Goal: Complete application form

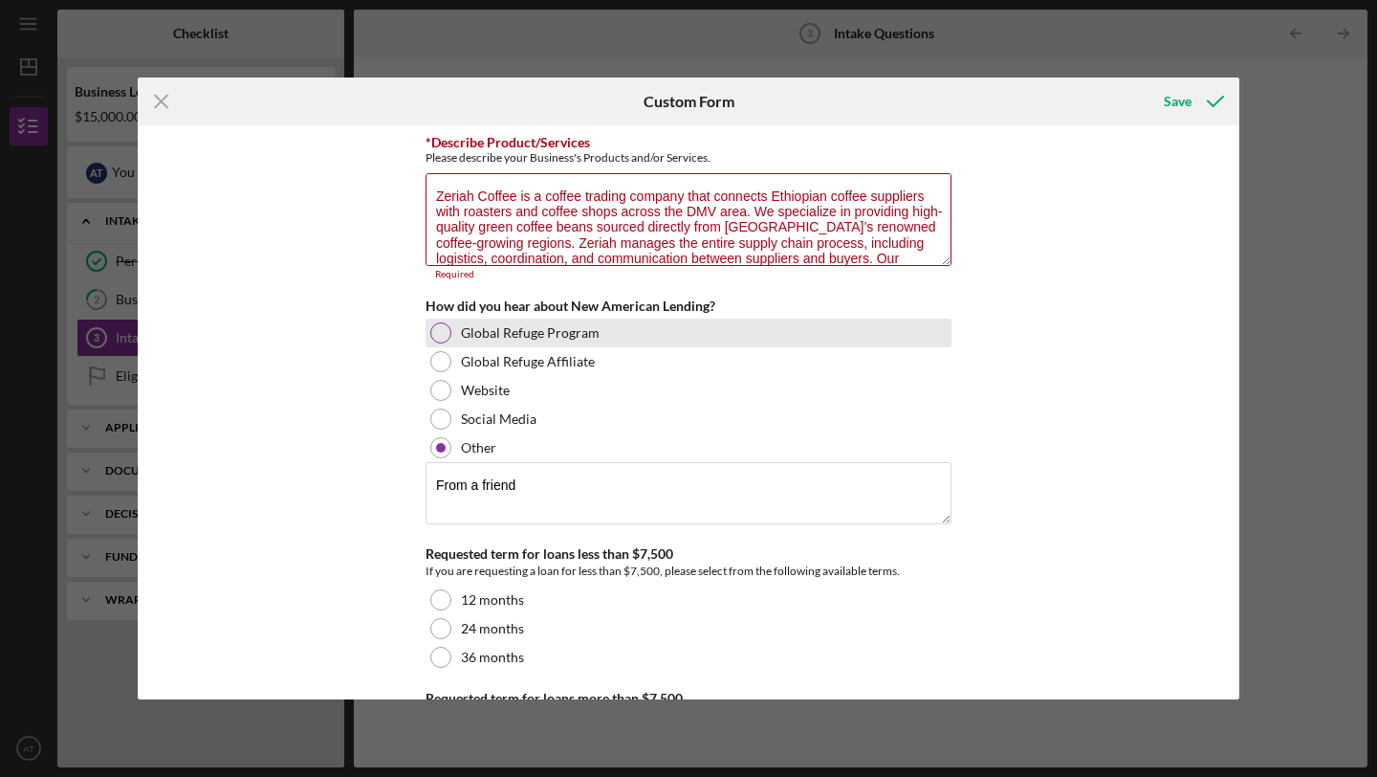
type textarea "Zeriah Coffee is a coffee trading company that connects Ethiopian coffee suppli…"
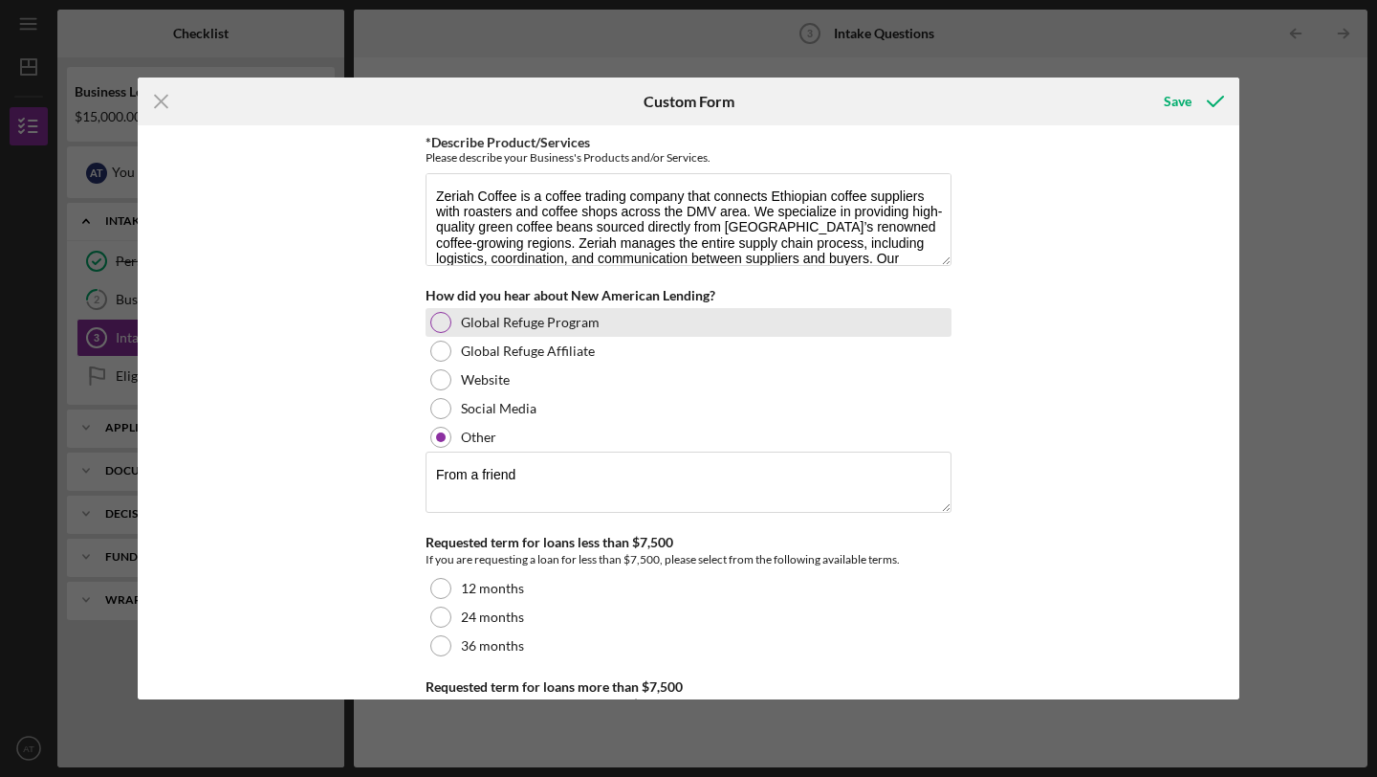
click at [516, 326] on label "Global Refuge Program" at bounding box center [530, 322] width 139 height 15
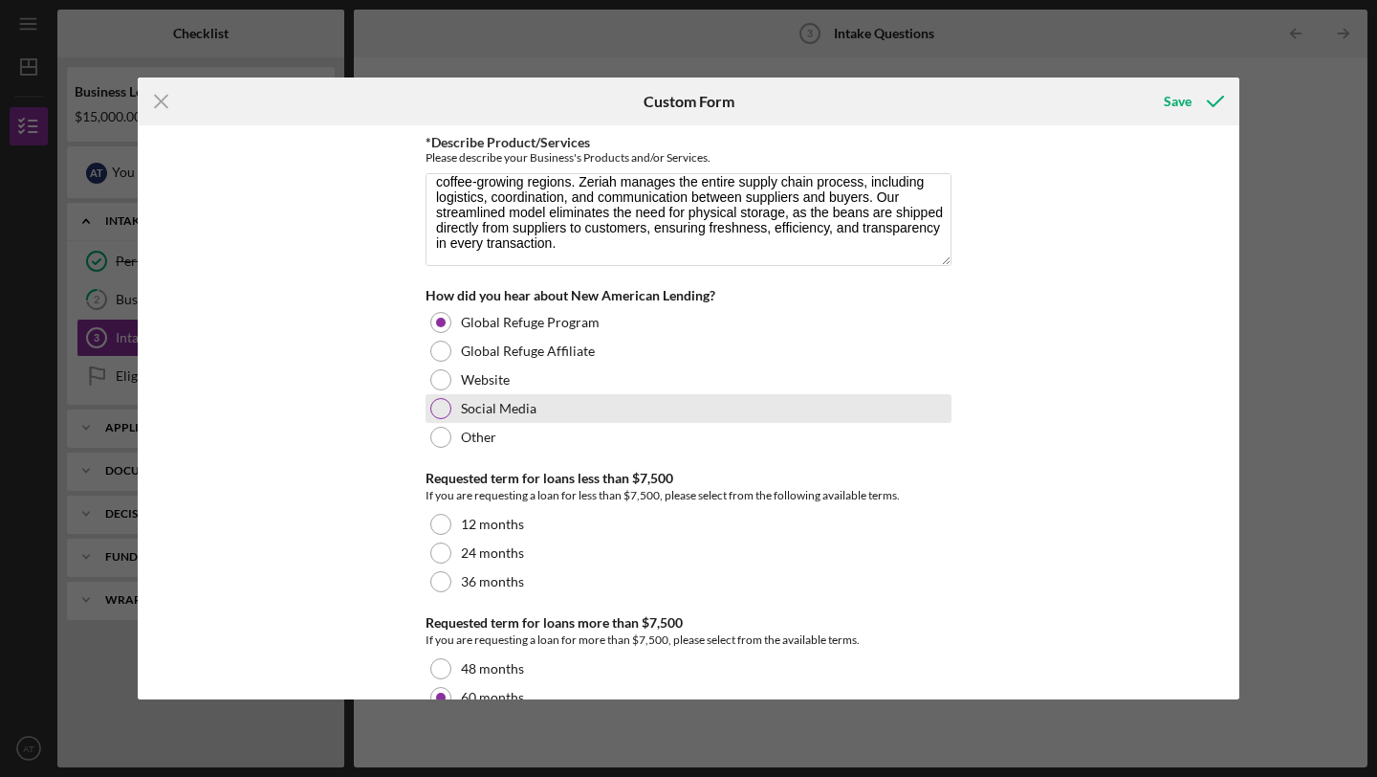
scroll to position [40, 0]
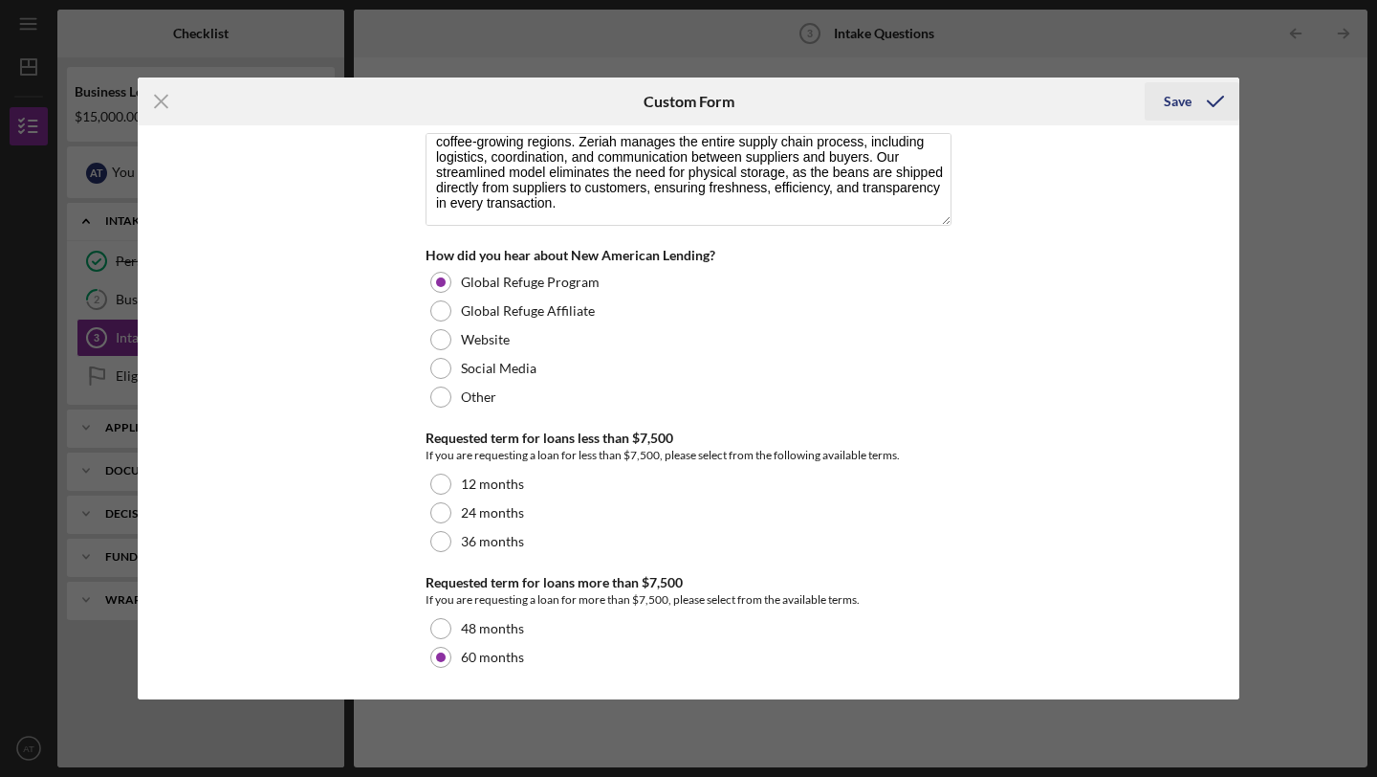
click at [1174, 104] on div "Save" at bounding box center [1178, 101] width 28 height 38
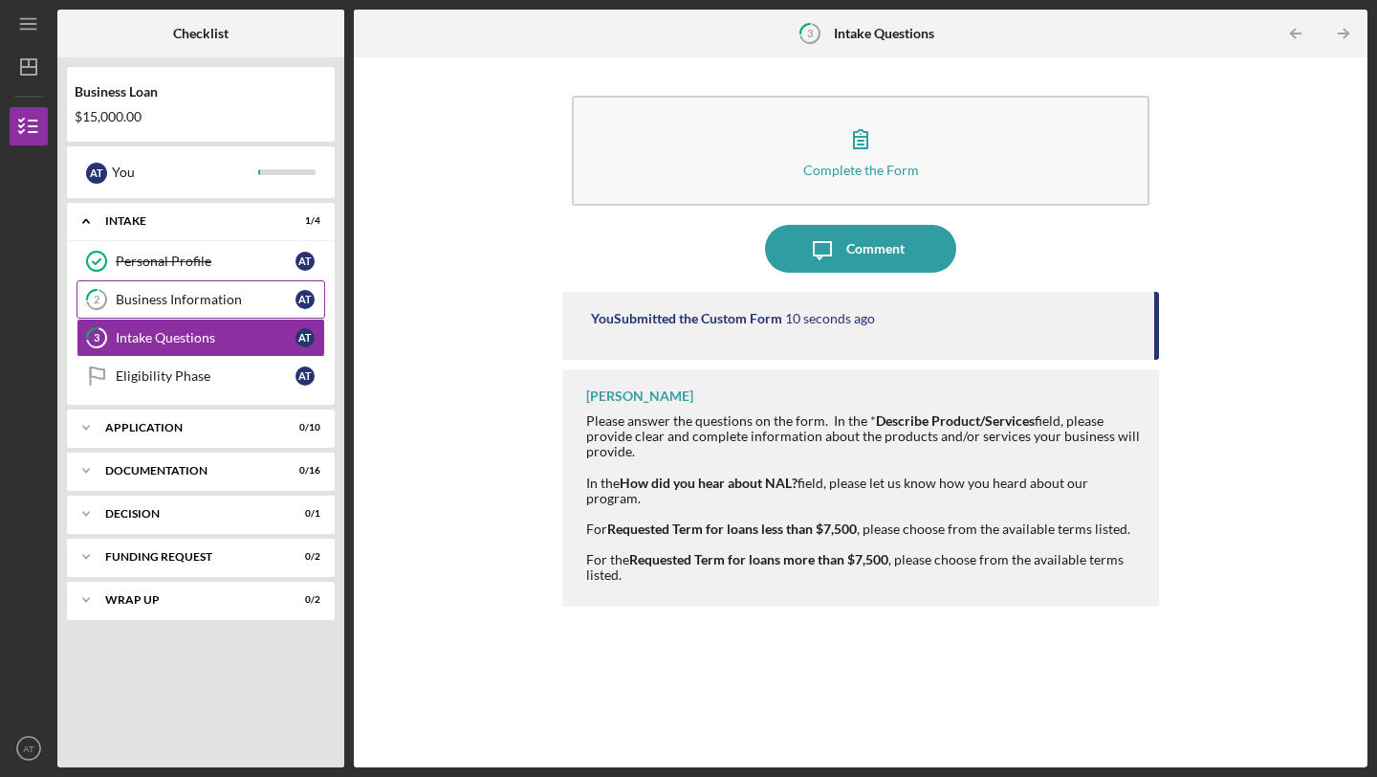
click at [210, 309] on link "2 Business Information A T" at bounding box center [201, 299] width 249 height 38
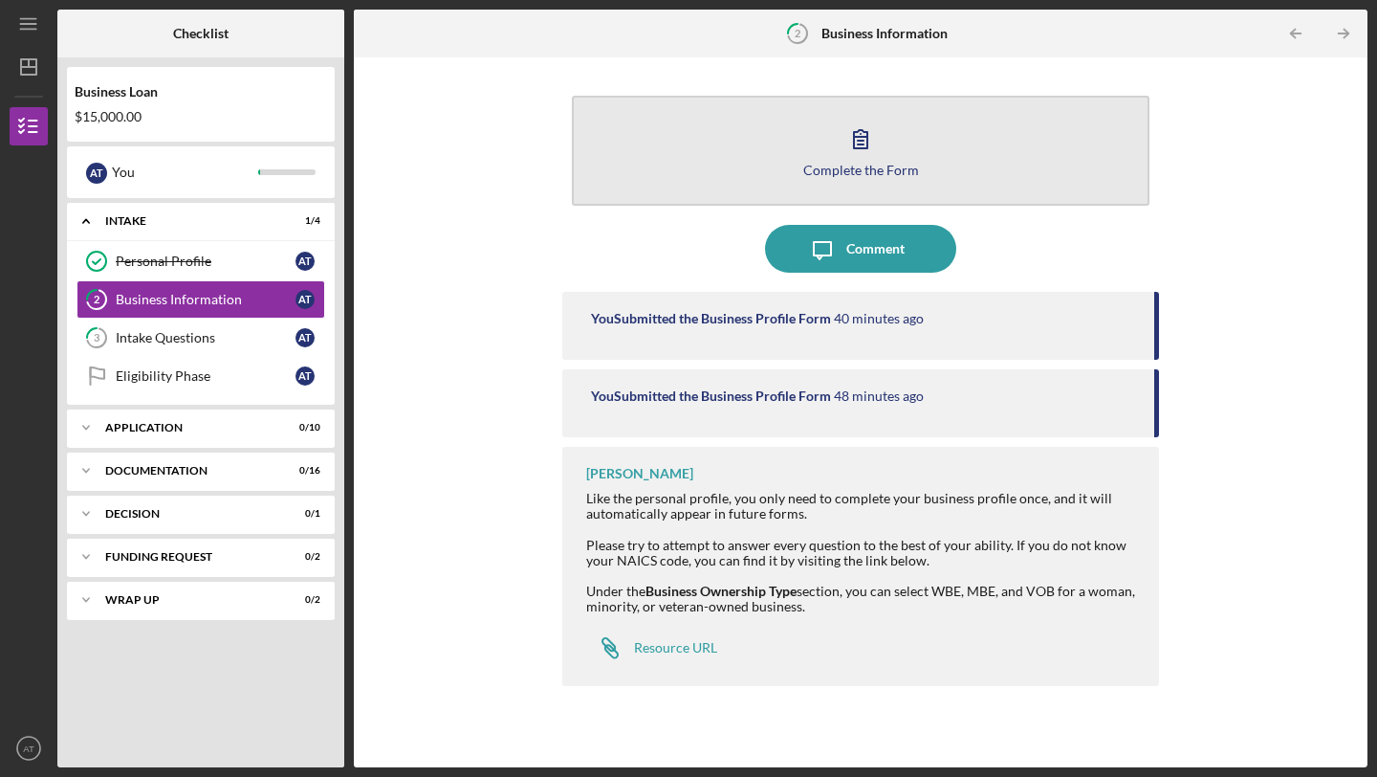
click at [819, 163] on div "Complete the Form" at bounding box center [861, 170] width 116 height 14
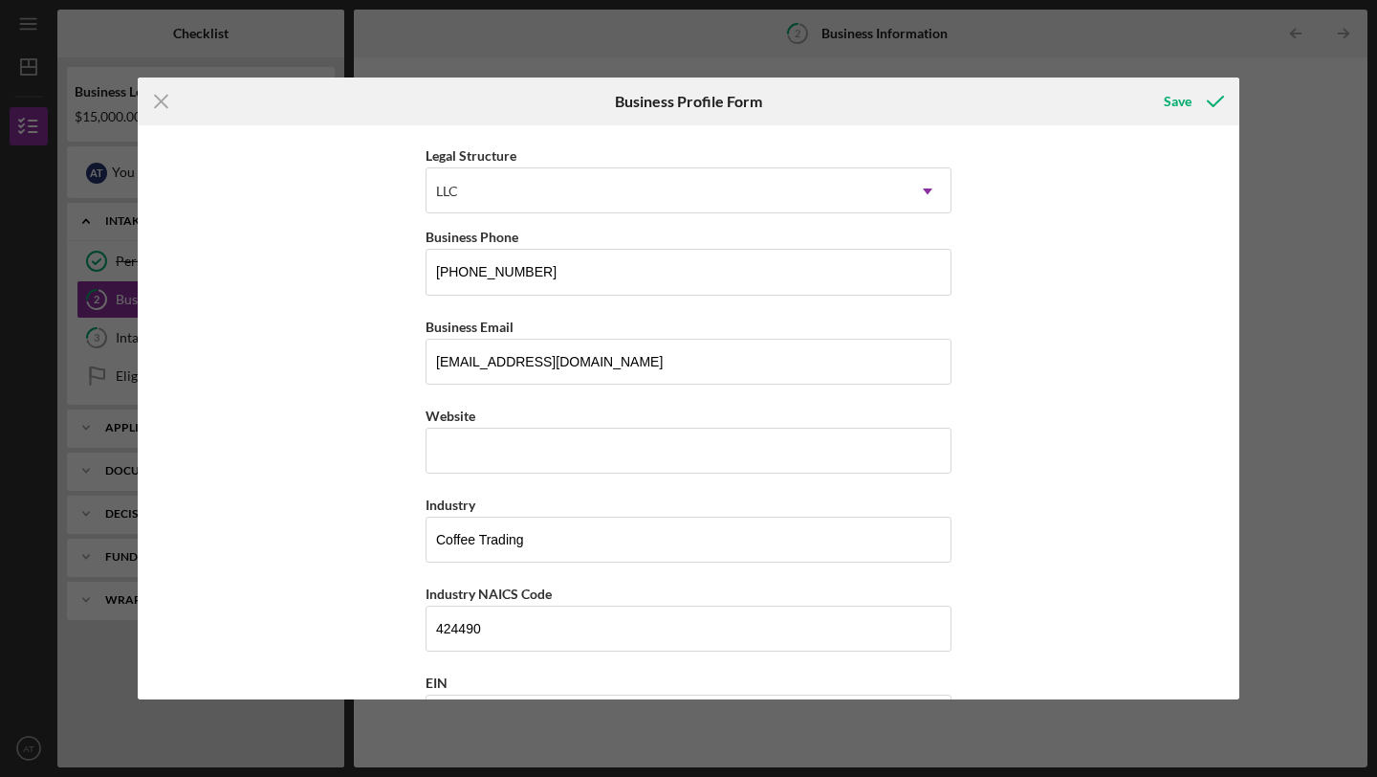
scroll to position [313, 0]
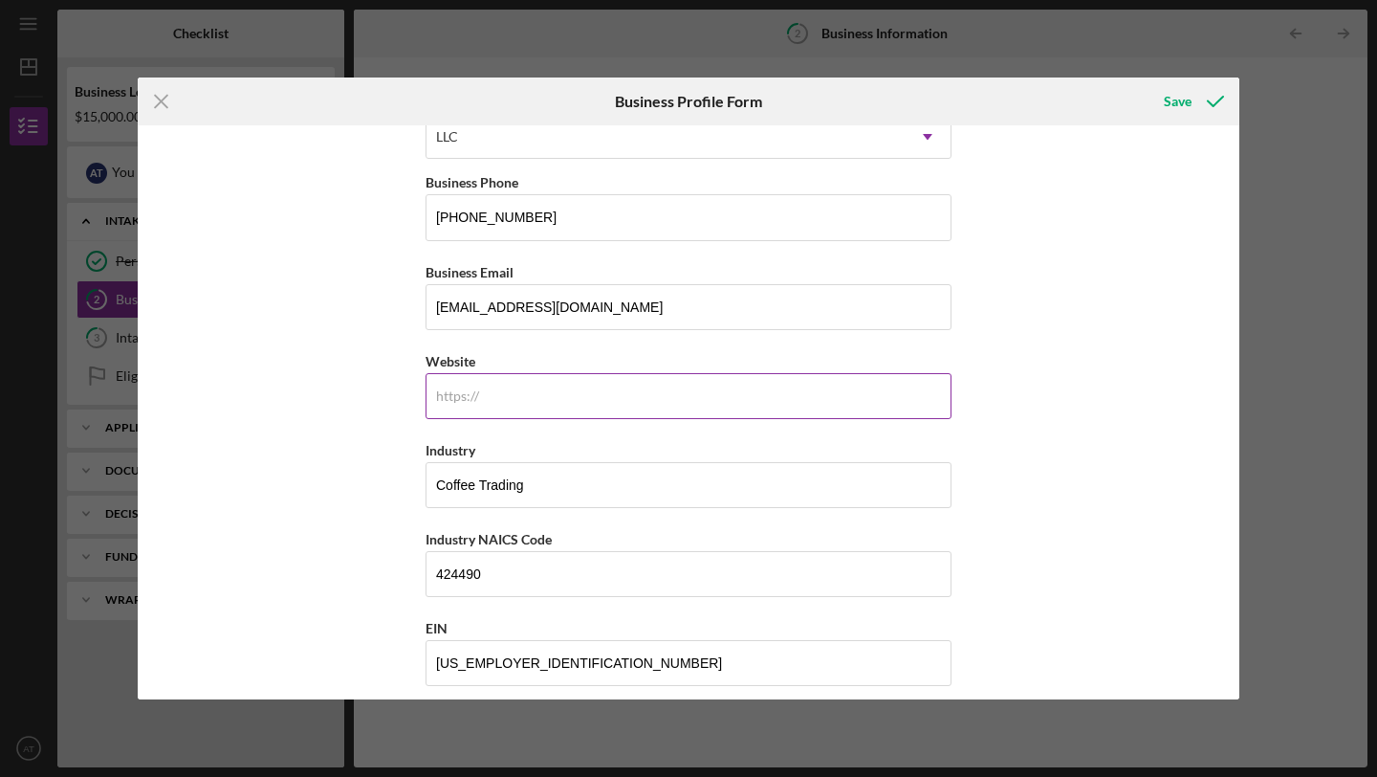
click at [641, 415] on input "Website" at bounding box center [689, 396] width 526 height 46
type input "n"
paste input "[DOMAIN_NAME][URL]"
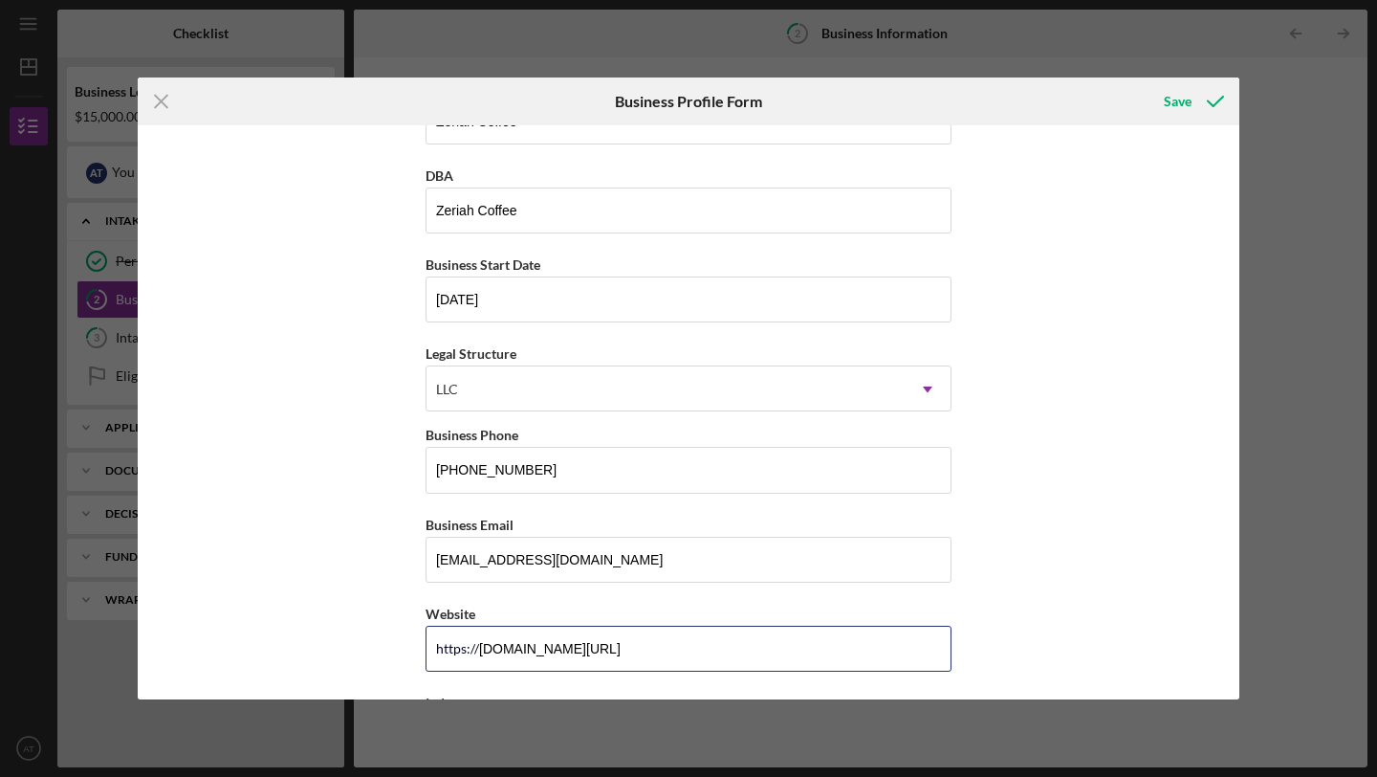
scroll to position [0, 0]
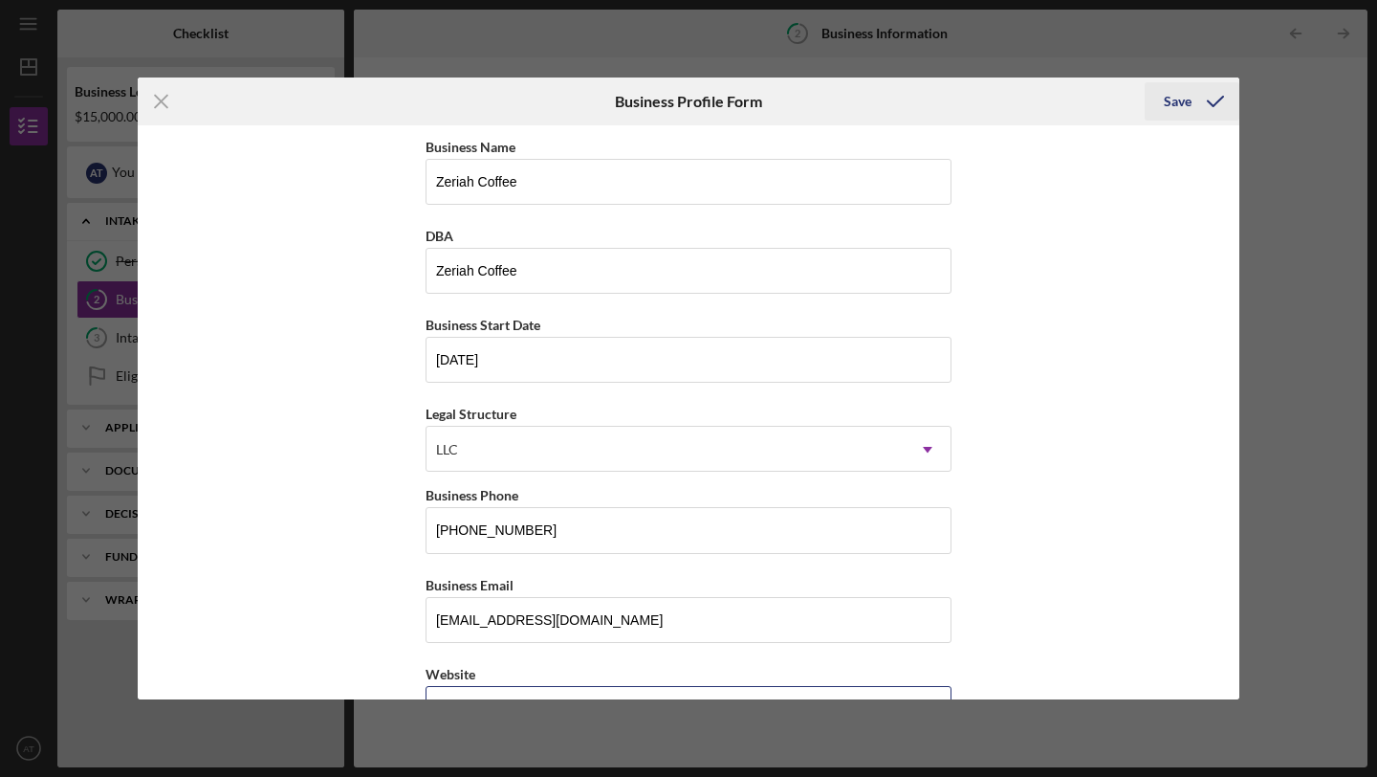
type input "[DOMAIN_NAME][URL]"
click at [1183, 110] on div "Save" at bounding box center [1178, 101] width 28 height 38
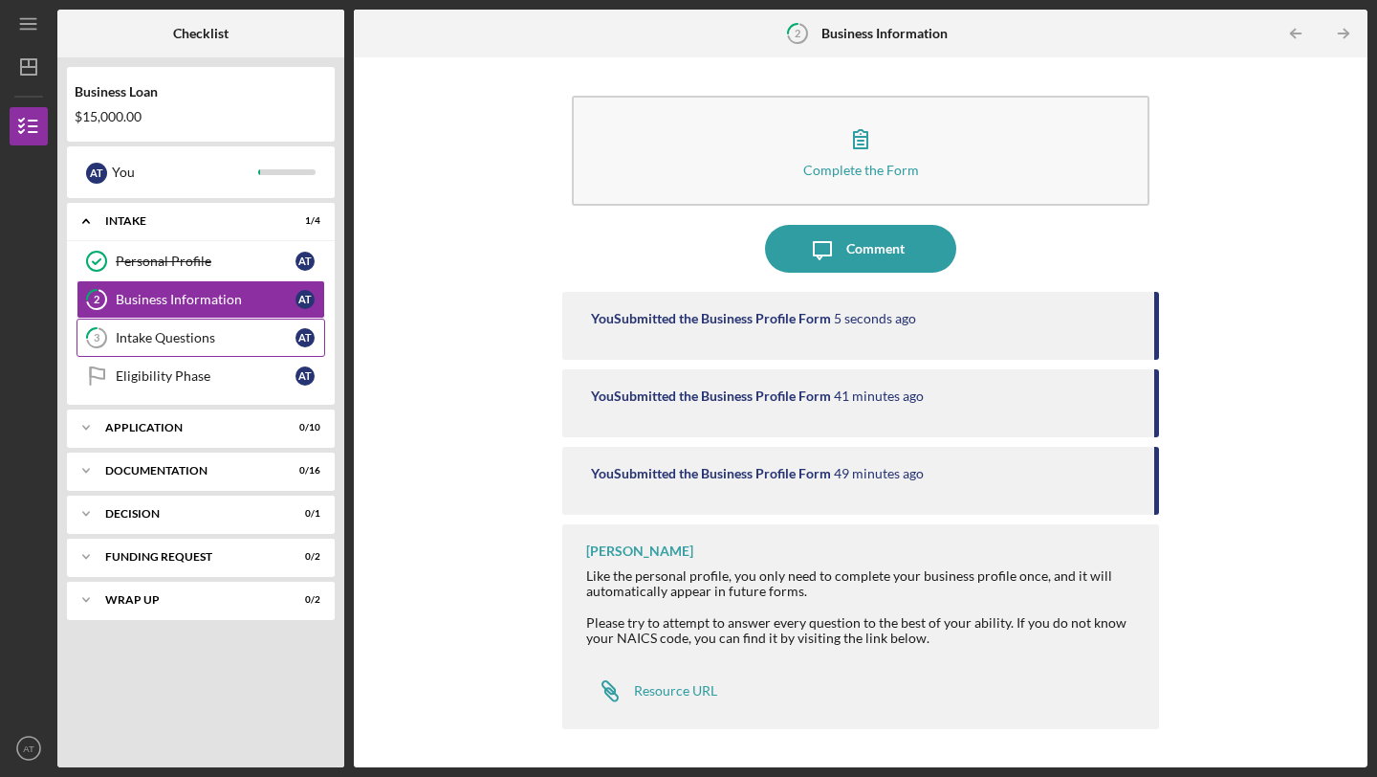
click at [209, 336] on div "Intake Questions" at bounding box center [206, 337] width 180 height 15
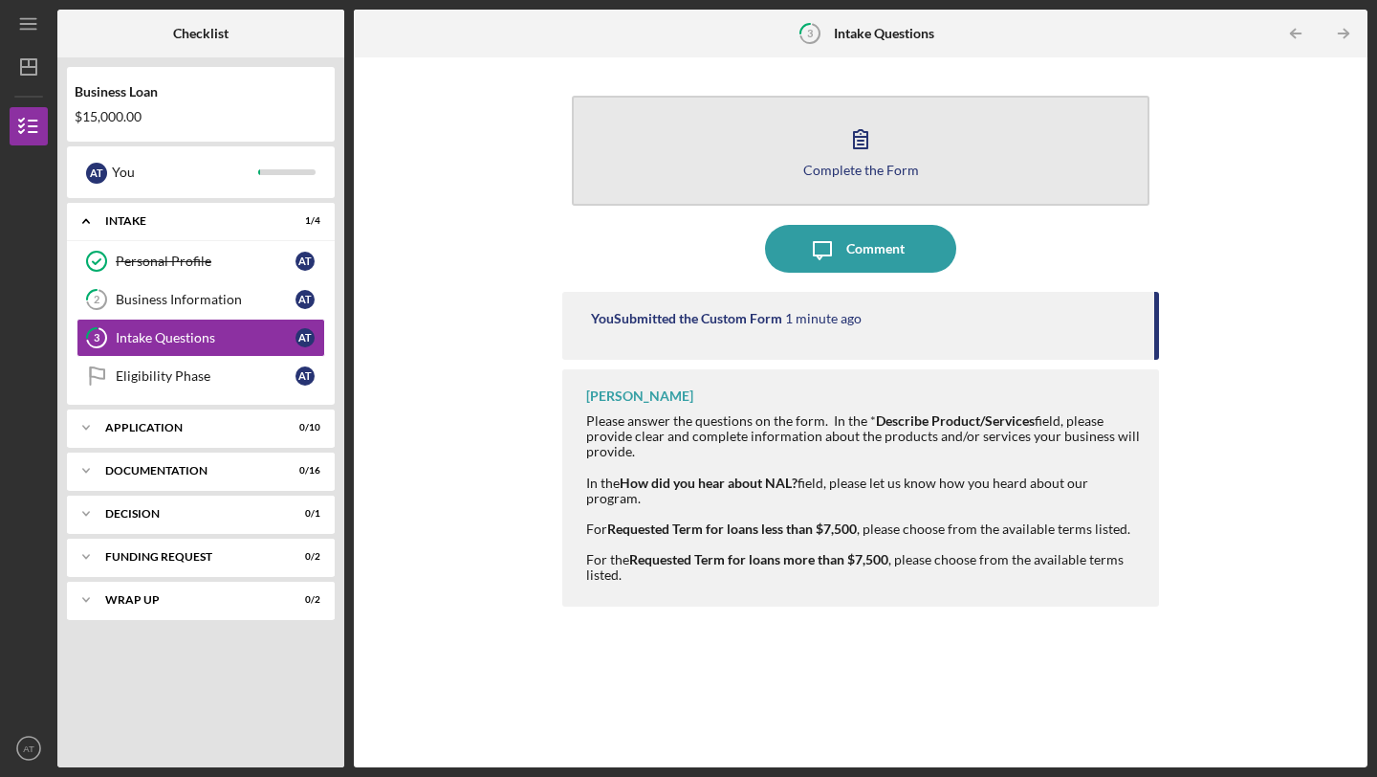
click at [846, 176] on div "Complete the Form" at bounding box center [861, 170] width 116 height 14
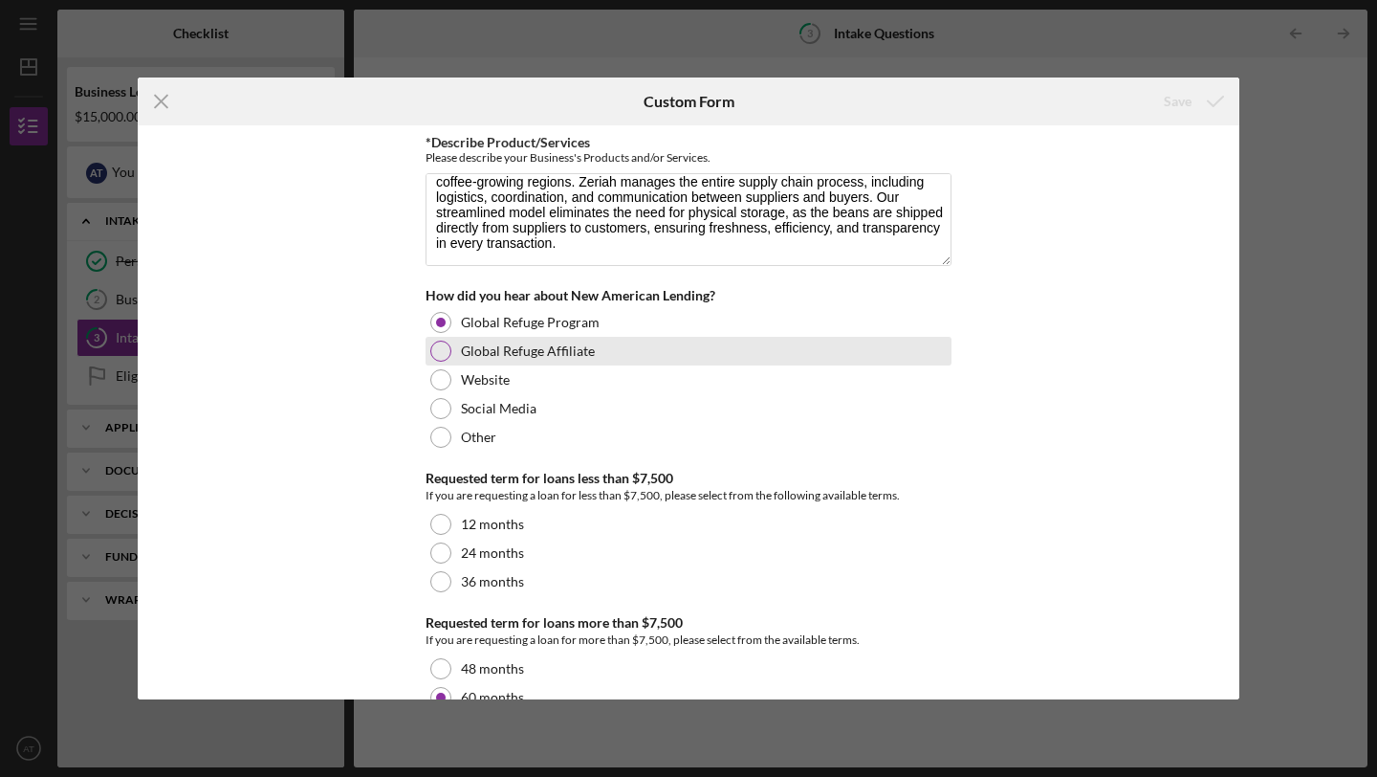
scroll to position [40, 0]
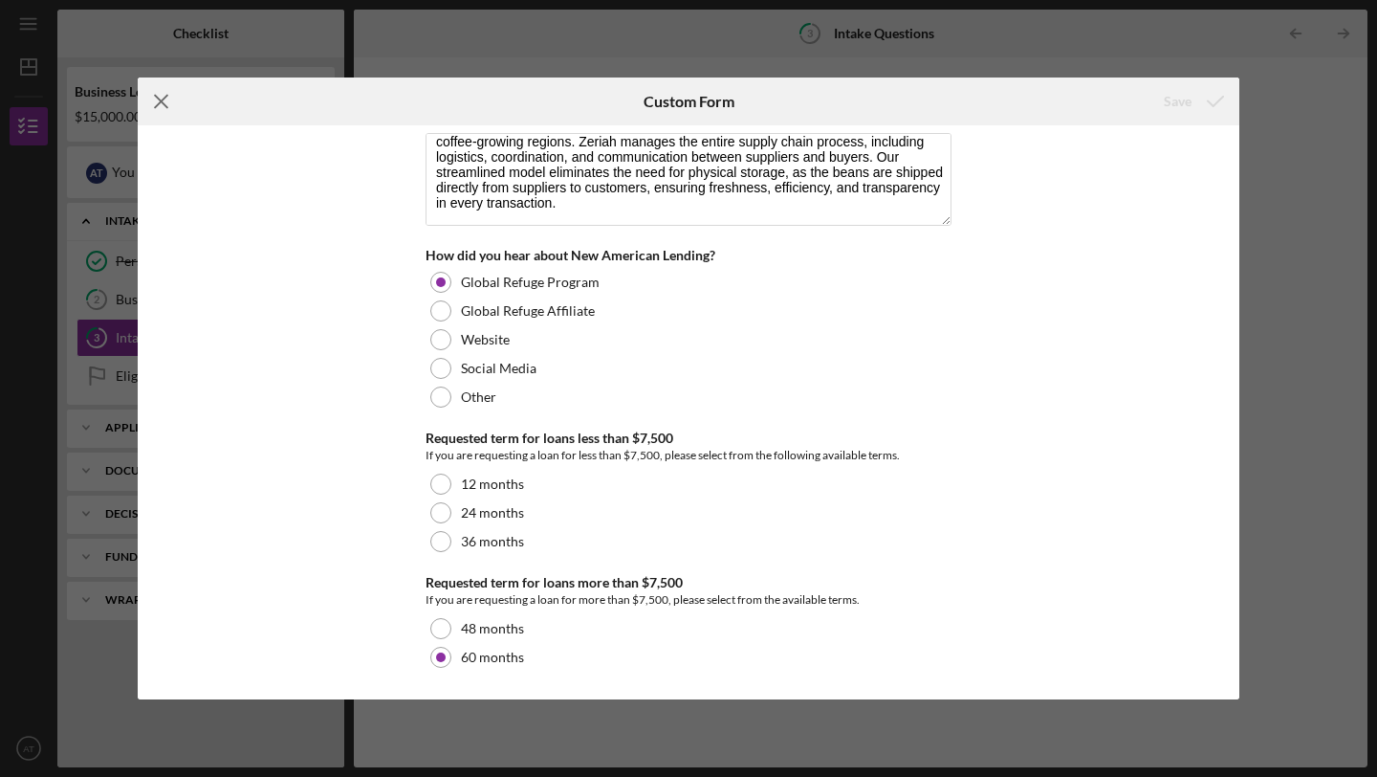
click at [163, 91] on icon "Icon/Menu Close" at bounding box center [162, 101] width 48 height 48
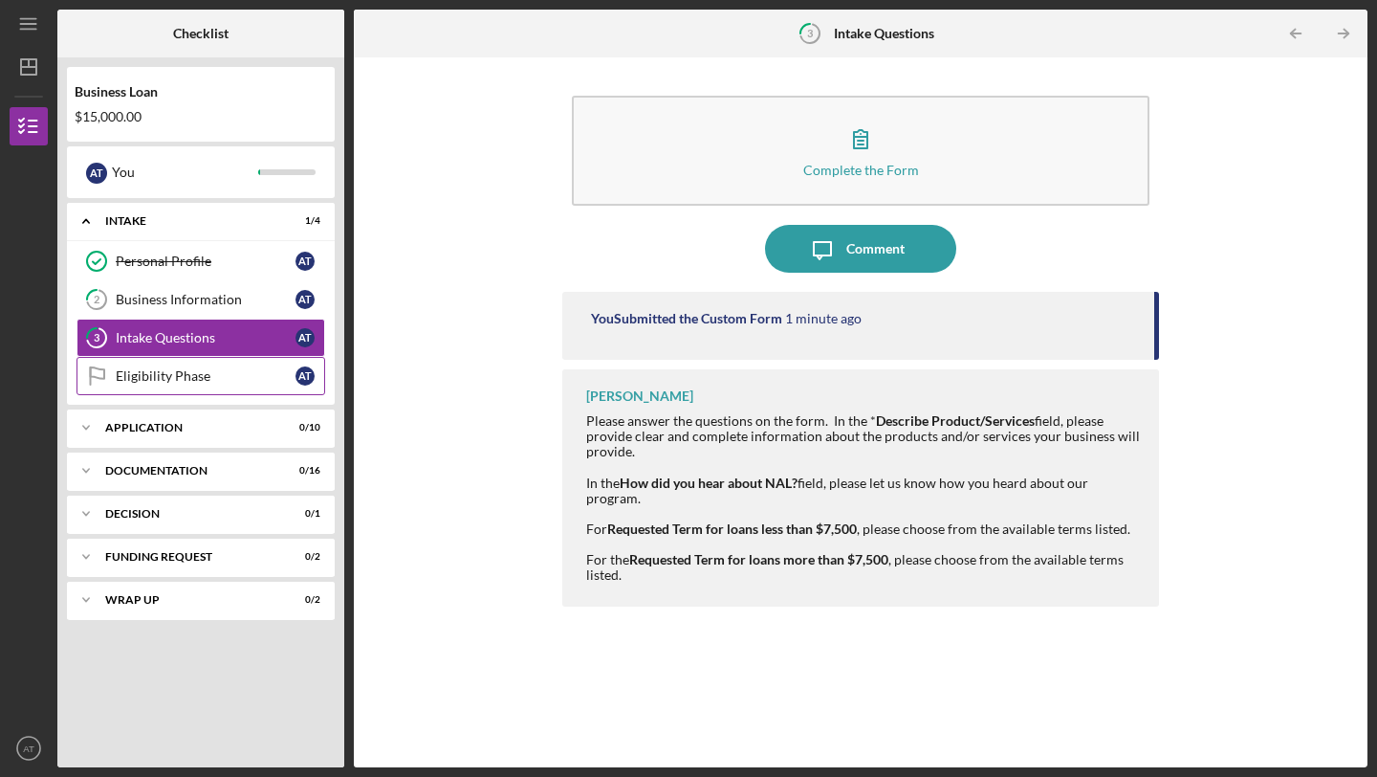
click at [200, 379] on div "Eligibility Phase" at bounding box center [206, 375] width 180 height 15
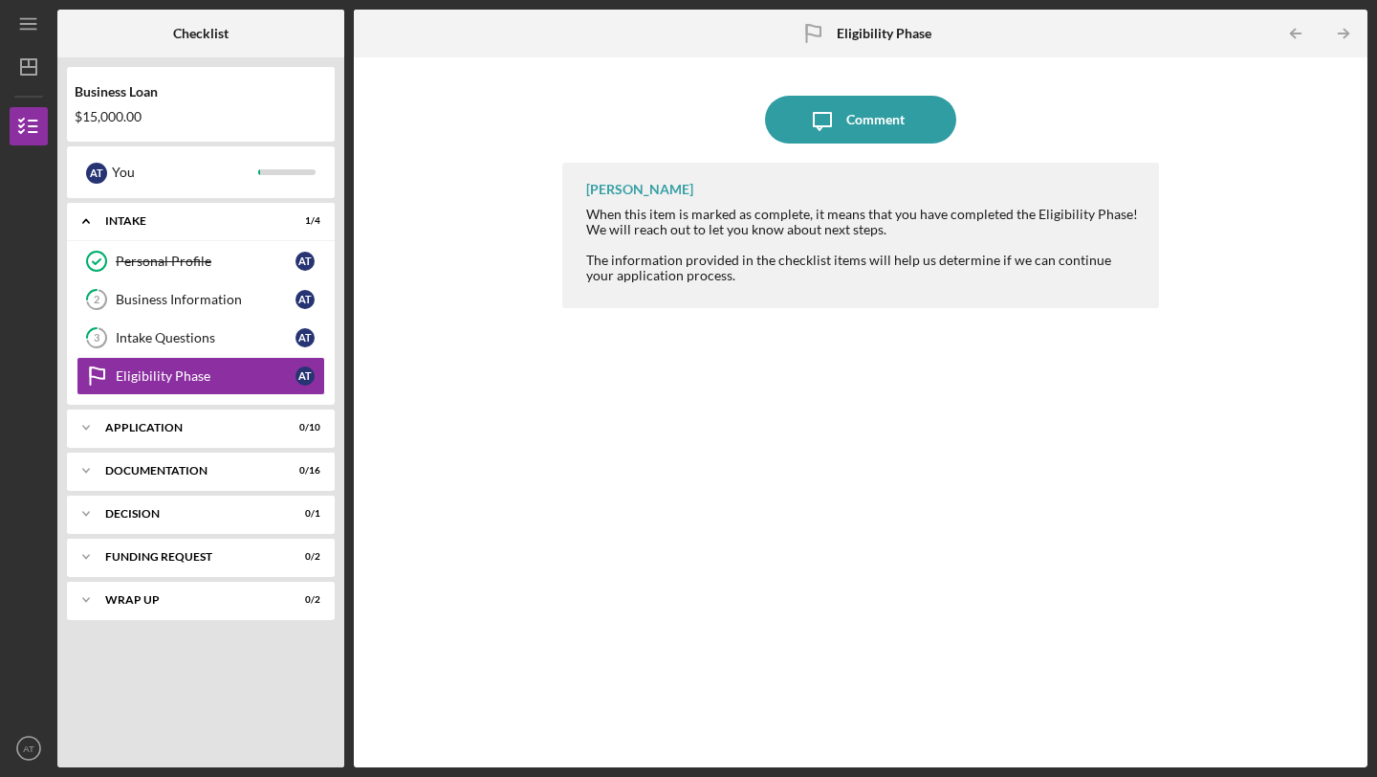
click at [466, 306] on div "Icon/Message Comment [PERSON_NAME] When this item is marked as complete, it mea…" at bounding box center [860, 412] width 995 height 691
click at [240, 375] on div "Eligibility Phase" at bounding box center [206, 375] width 180 height 15
click at [252, 351] on link "3 Intake Questions A T" at bounding box center [201, 338] width 249 height 38
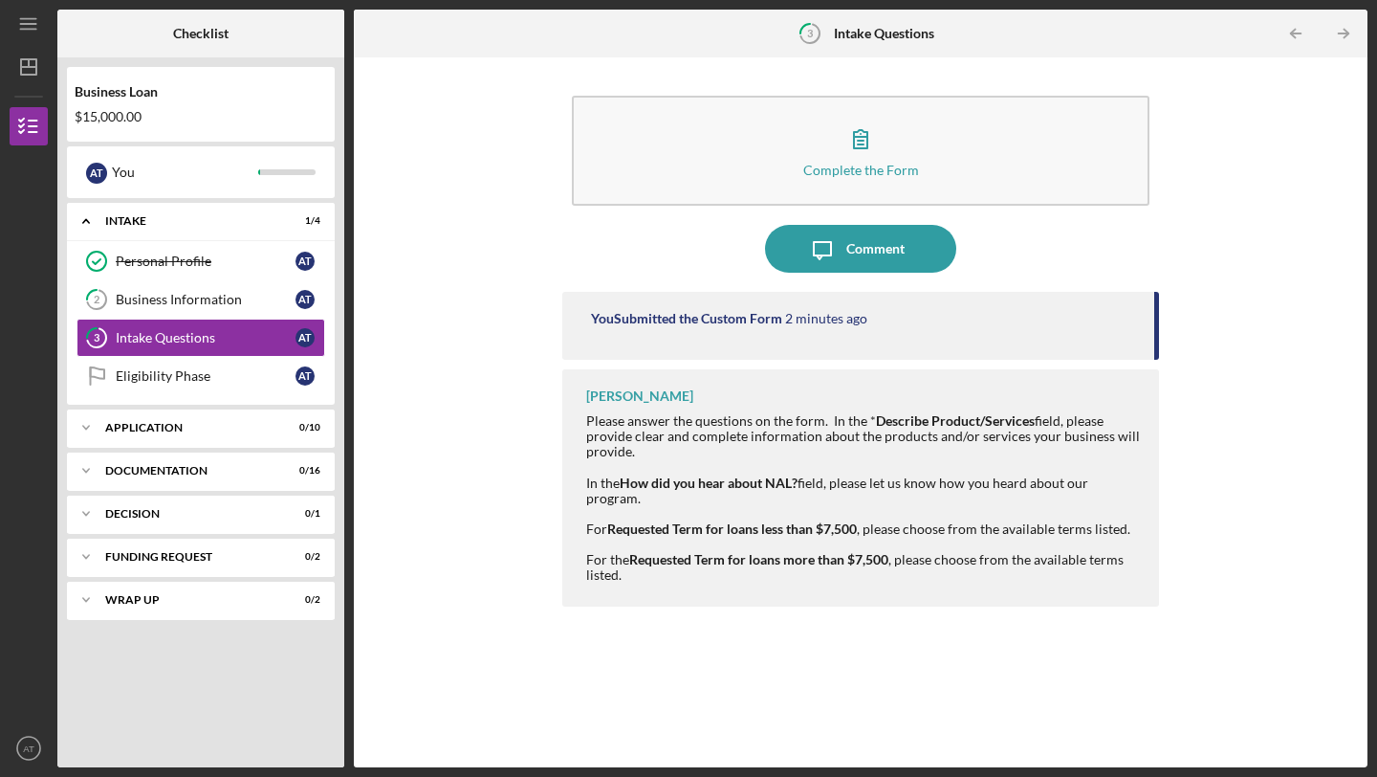
click at [245, 400] on div "Personal Profile Personal Profile A T 2 Business Information A T 3 Intake Quest…" at bounding box center [201, 323] width 268 height 163
click at [245, 427] on div "Application" at bounding box center [208, 427] width 206 height 11
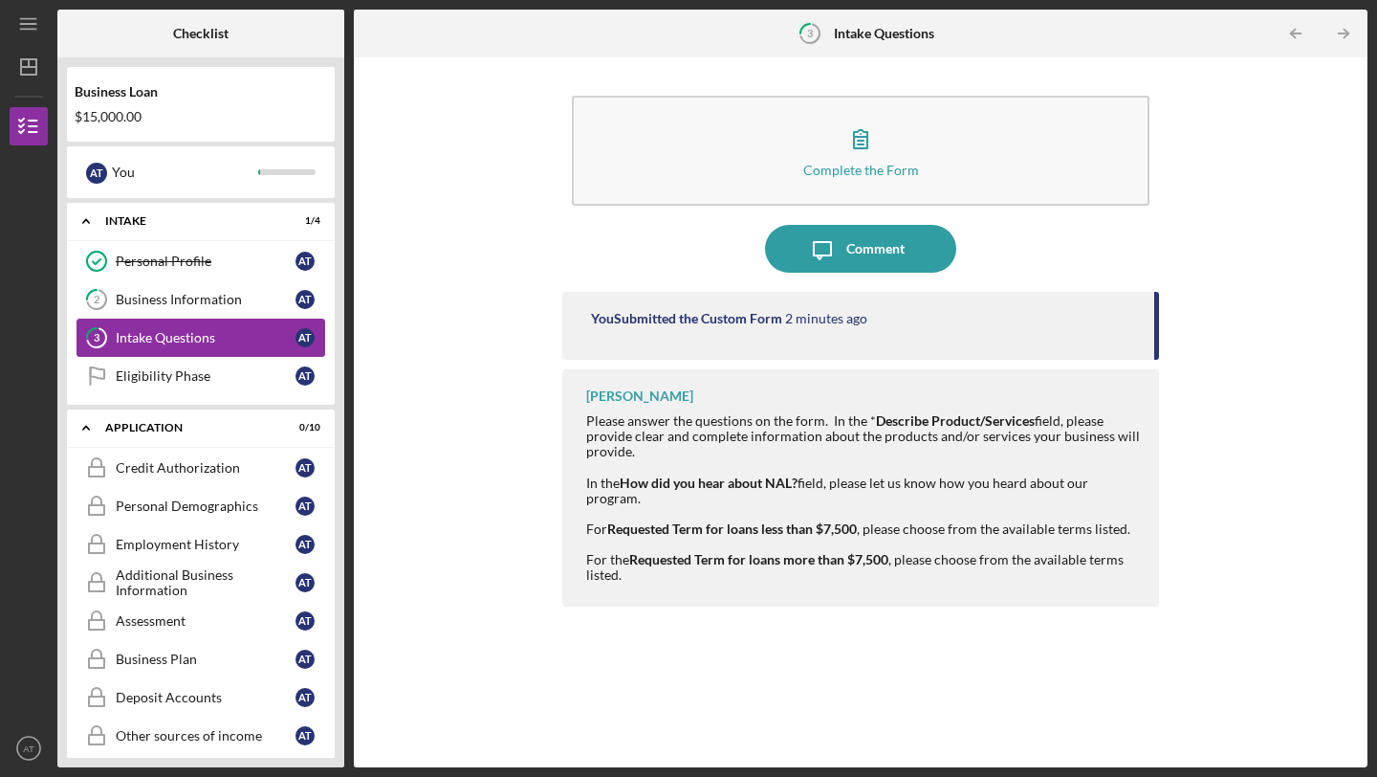
click at [250, 347] on link "3 Intake Questions A T" at bounding box center [201, 338] width 249 height 38
click at [273, 343] on div "Intake Questions" at bounding box center [206, 337] width 180 height 15
click at [278, 379] on div "Eligibility Phase" at bounding box center [206, 375] width 180 height 15
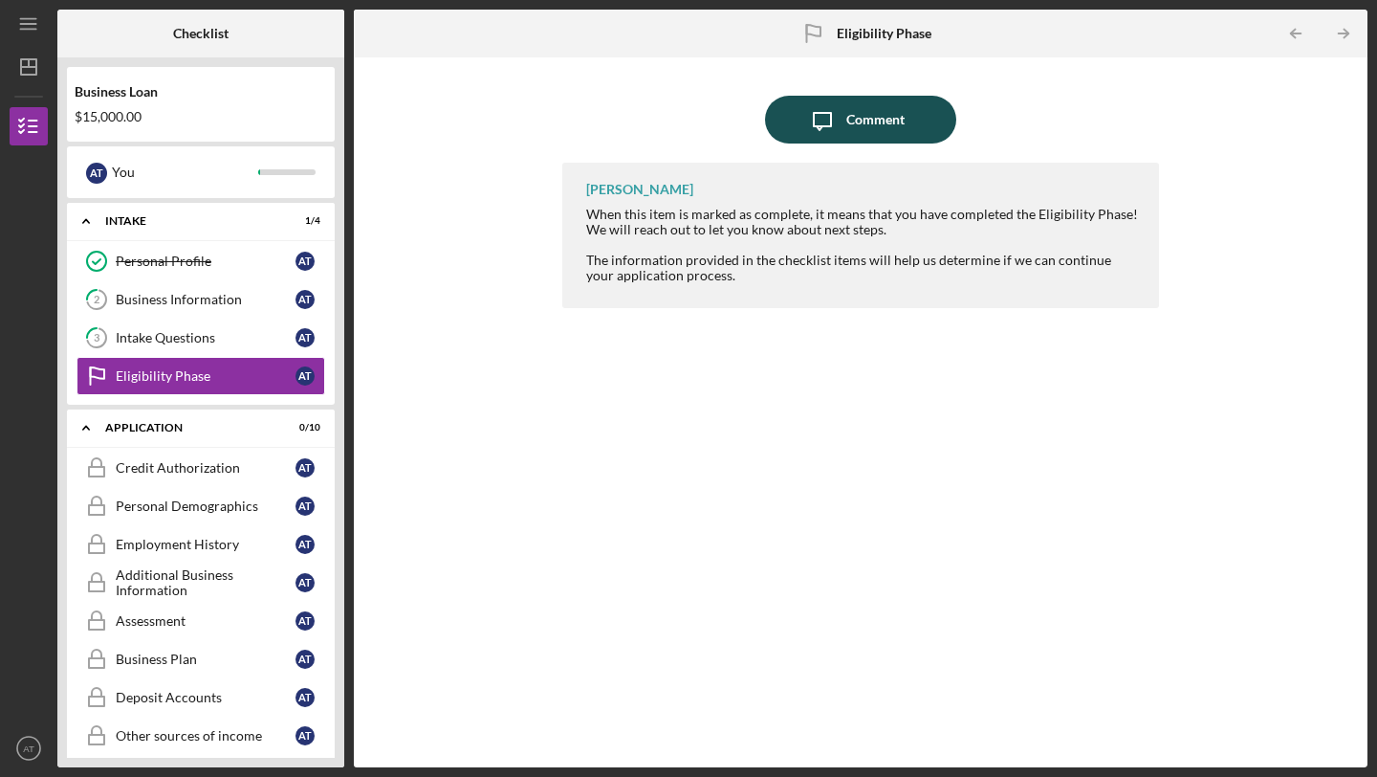
click at [899, 129] on div "Comment" at bounding box center [875, 120] width 58 height 48
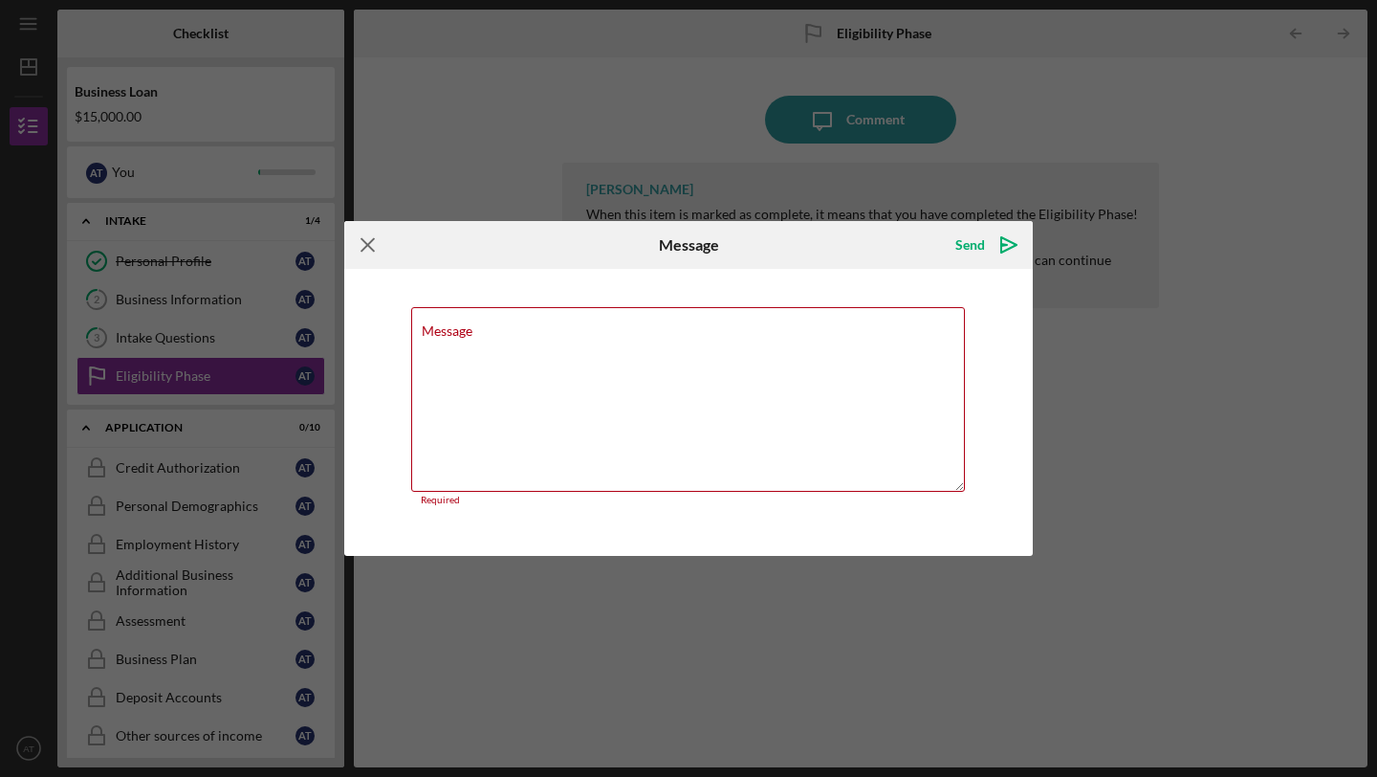
click at [363, 257] on icon "Icon/Menu Close" at bounding box center [368, 245] width 48 height 48
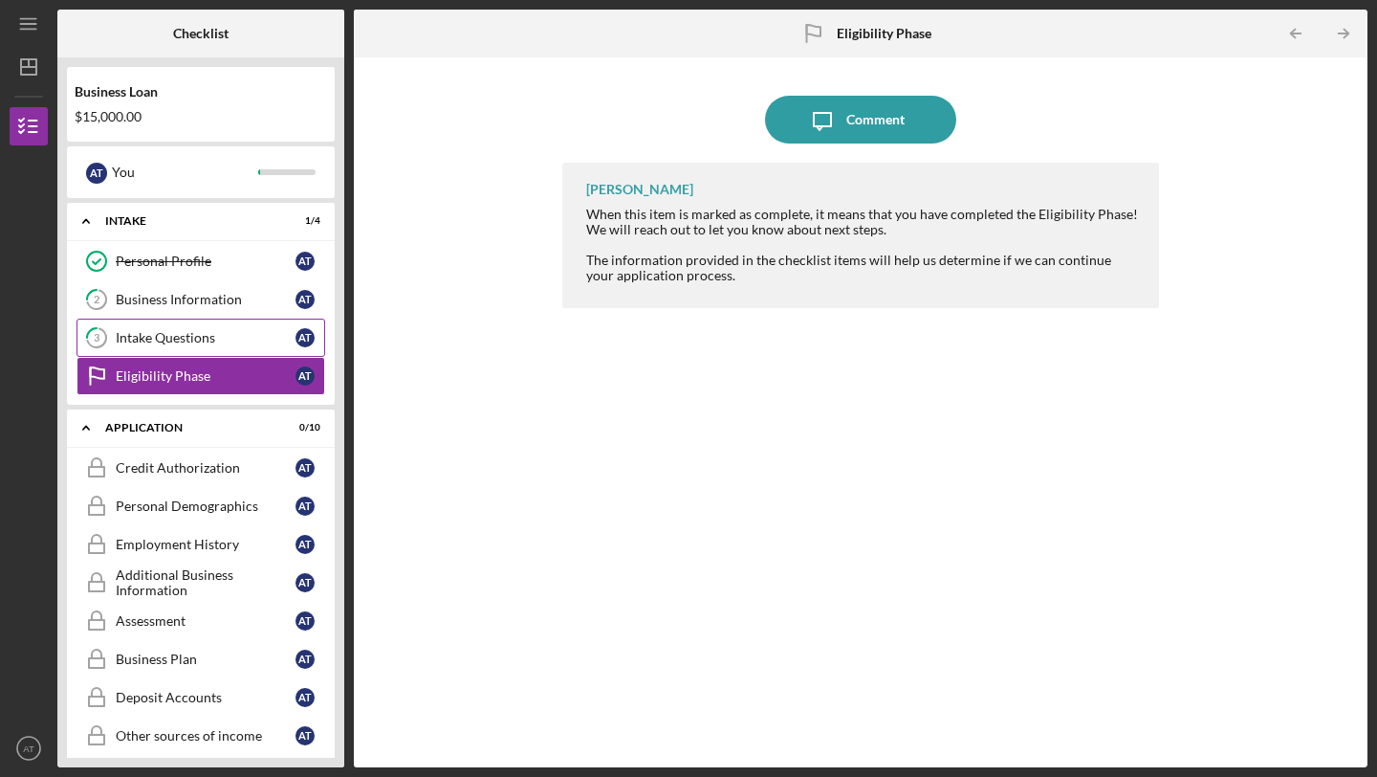
click at [182, 344] on div "Intake Questions" at bounding box center [206, 337] width 180 height 15
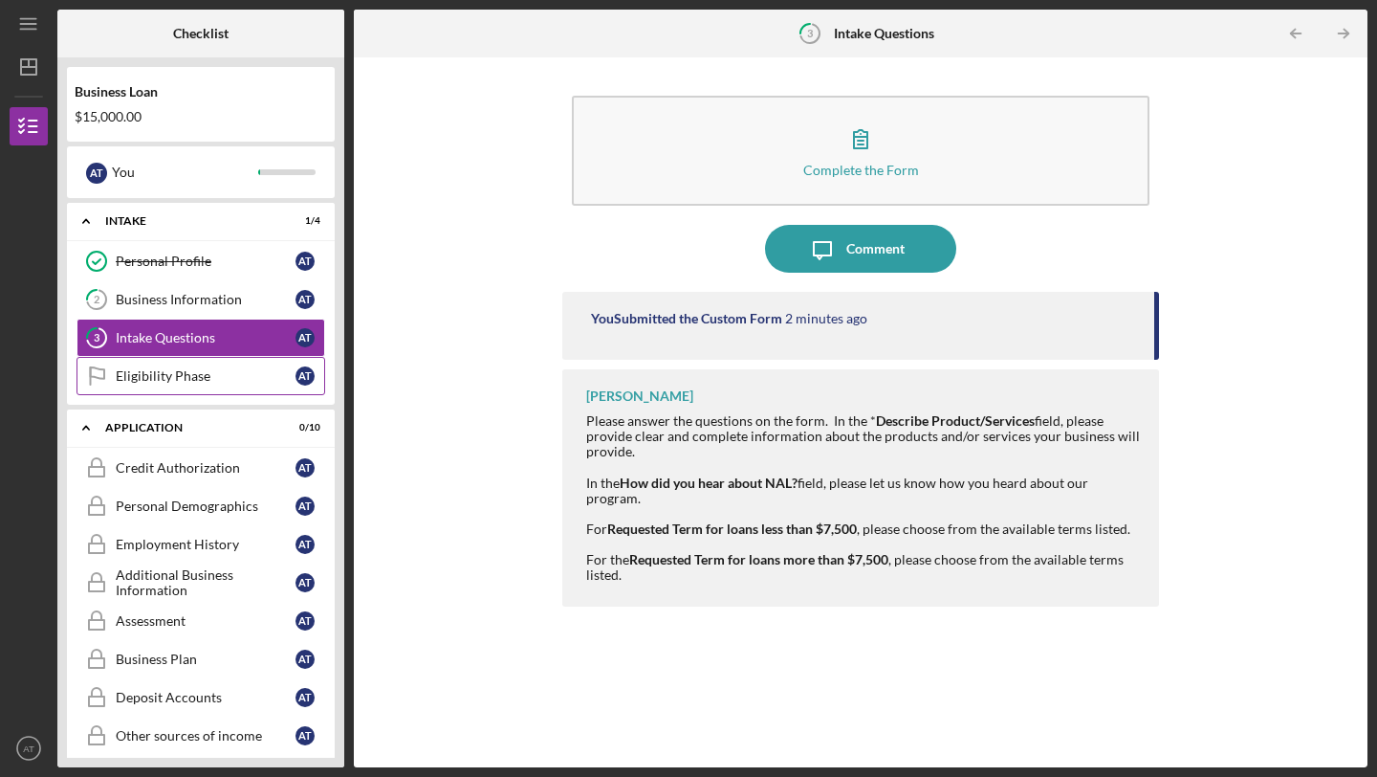
click at [180, 379] on div "Eligibility Phase" at bounding box center [206, 375] width 180 height 15
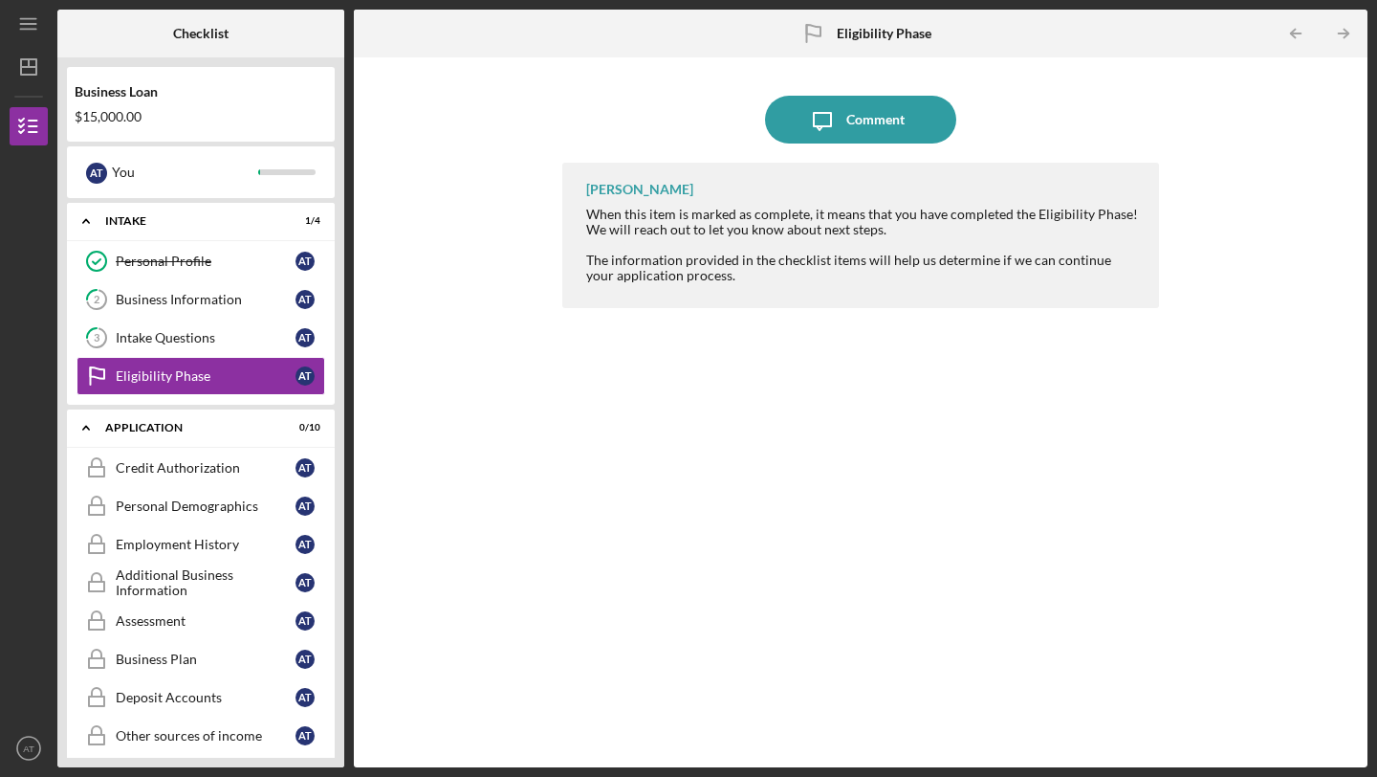
click at [456, 371] on div "Icon/Message Comment [PERSON_NAME] When this item is marked as complete, it mea…" at bounding box center [860, 412] width 995 height 691
click at [426, 352] on div "Icon/Message Comment [PERSON_NAME] When this item is marked as complete, it mea…" at bounding box center [860, 412] width 995 height 691
